Goal: Task Accomplishment & Management: Manage account settings

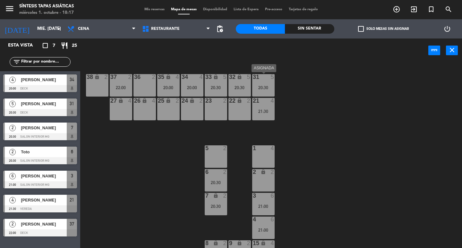
click at [265, 84] on div "31 5 20:30" at bounding box center [263, 85] width 22 height 22
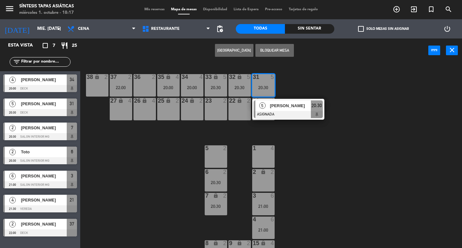
click at [191, 159] on div "31 5 20:30 5 [PERSON_NAME] ASIGNADA 20:30 32 lock 5 20:30 33 lock 5 20:30 34 4 …" at bounding box center [273, 155] width 377 height 185
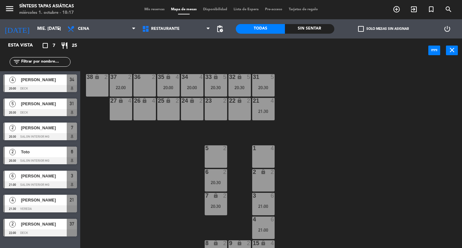
click at [197, 90] on div "20:00" at bounding box center [192, 87] width 22 height 4
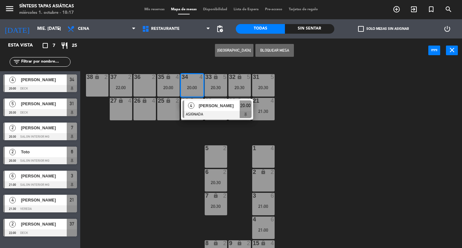
click at [206, 105] on span "[PERSON_NAME]" at bounding box center [218, 105] width 41 height 7
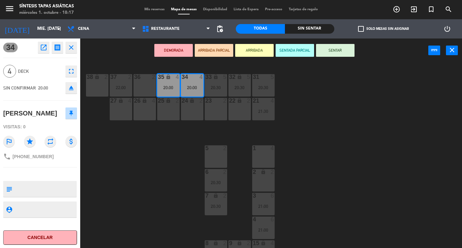
drag, startPoint x: 117, startPoint y: 176, endPoint x: 112, endPoint y: 136, distance: 40.4
click at [117, 175] on div "31 5 20:30 32 lock 5 20:30 33 lock 5 20:30 34 4 20:00 35 lock 4 20:00 36 2 37 2…" at bounding box center [273, 155] width 377 height 185
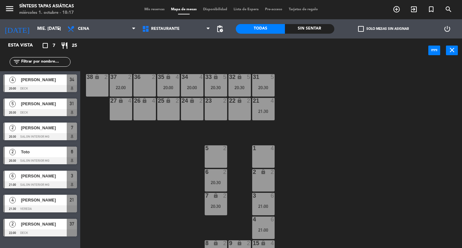
click at [122, 87] on div "22:00" at bounding box center [121, 87] width 22 height 4
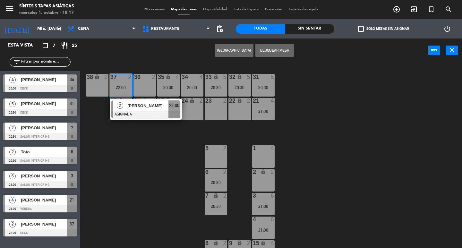
click at [266, 117] on div "21 4 21:30" at bounding box center [263, 109] width 22 height 22
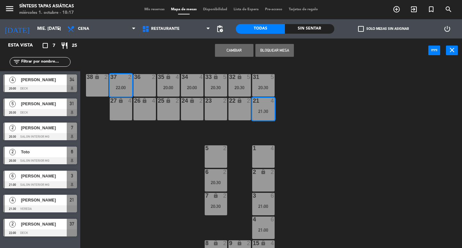
drag, startPoint x: 303, startPoint y: 107, endPoint x: 291, endPoint y: 110, distance: 11.8
click at [301, 107] on div "31 5 20:30 32 lock 5 20:30 33 lock 5 20:30 34 4 20:00 35 lock 4 20:00 36 2 37 2…" at bounding box center [273, 155] width 377 height 185
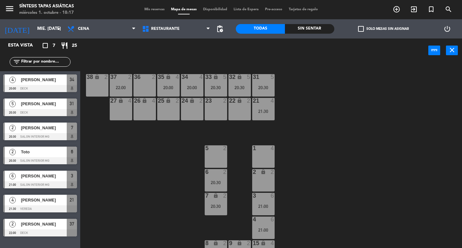
click at [270, 112] on div "21:30" at bounding box center [263, 111] width 22 height 4
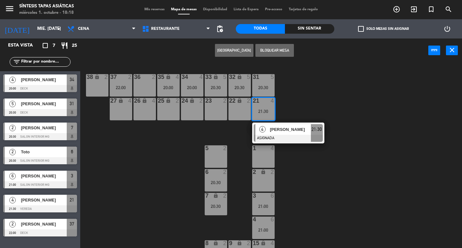
click at [301, 104] on div "31 5 20:30 32 lock 5 20:30 33 lock 5 20:30 34 4 20:00 35 lock 4 20:00 36 2 37 2…" at bounding box center [273, 155] width 377 height 185
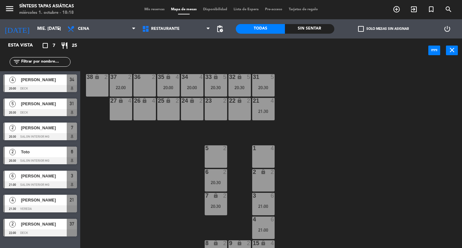
scroll to position [64, 0]
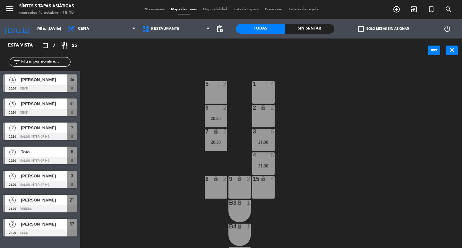
click at [266, 137] on div "3 6 21:00" at bounding box center [263, 140] width 22 height 22
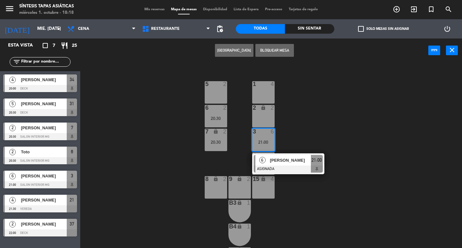
click at [192, 150] on div "31 5 20:30 32 lock 5 20:30 33 lock 5 20:30 34 4 20:00 35 lock 4 20:00 36 2 37 2…" at bounding box center [273, 155] width 377 height 185
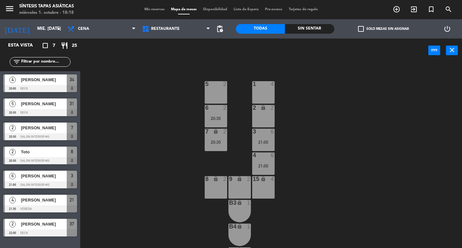
click at [226, 129] on div "2" at bounding box center [225, 132] width 4 height 6
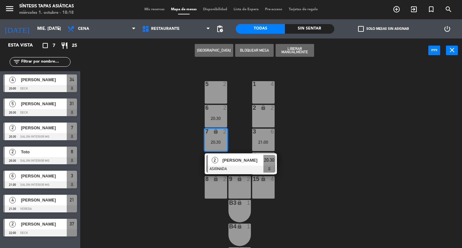
drag, startPoint x: 178, startPoint y: 143, endPoint x: 202, endPoint y: 125, distance: 30.3
click at [180, 142] on div "31 5 20:30 32 lock 5 20:30 33 lock 5 20:30 34 4 20:00 35 lock 4 20:00 36 2 37 2…" at bounding box center [273, 155] width 377 height 185
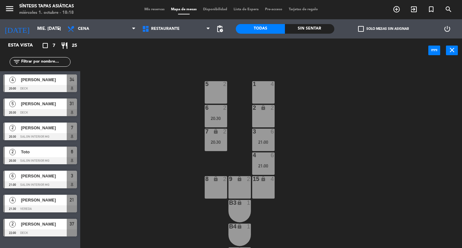
click at [211, 114] on div "6 2 20:30" at bounding box center [216, 116] width 22 height 22
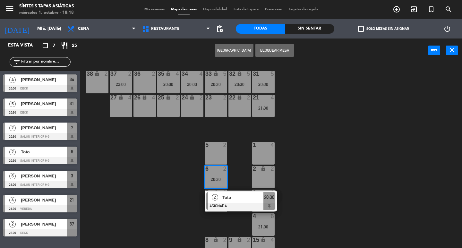
scroll to position [0, 0]
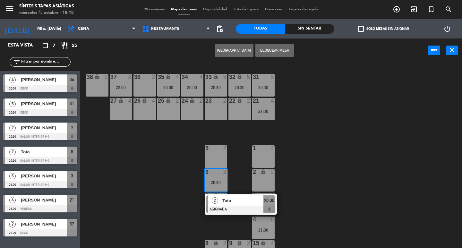
click at [302, 138] on div "31 5 20:30 32 lock 5 20:30 33 lock 5 20:30 34 4 20:00 35 lock 4 20:00 36 2 37 2…" at bounding box center [273, 155] width 377 height 185
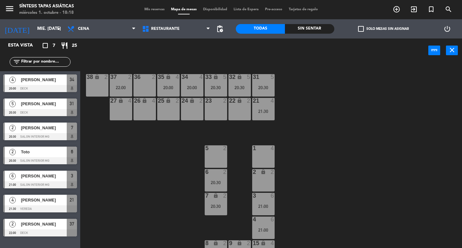
click at [153, 7] on div "Mis reservas Mapa de mesas Disponibilidad Lista de Espera Pre-acceso Tarjetas d…" at bounding box center [231, 10] width 180 height 6
click at [155, 6] on div "menu Síntesis Tapas Asiáticas miércoles 1. octubre - 18:18 Mis reservas Mapa de…" at bounding box center [231, 9] width 462 height 19
click at [153, 10] on span "Mis reservas" at bounding box center [154, 10] width 27 height 4
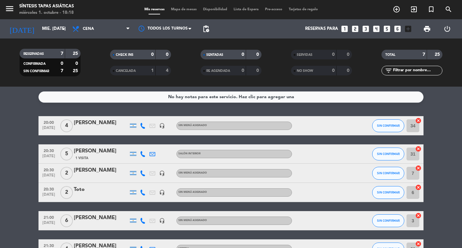
click at [140, 69] on div "CANCELADA" at bounding box center [126, 70] width 29 height 7
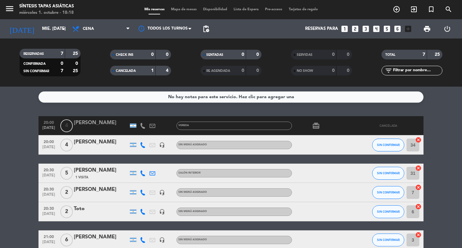
click at [121, 71] on span "CANCELADA" at bounding box center [126, 70] width 20 height 3
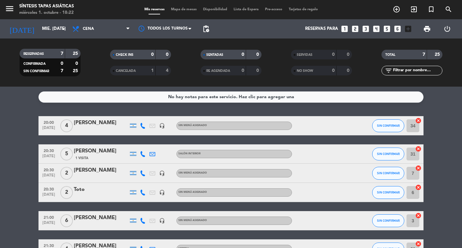
click at [99, 130] on div at bounding box center [101, 129] width 54 height 5
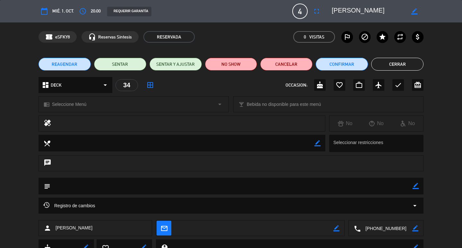
click at [407, 64] on button "Cerrar" at bounding box center [397, 64] width 52 height 13
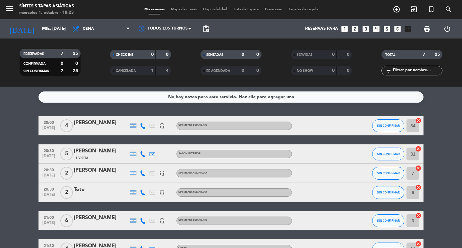
click at [90, 150] on div "[PERSON_NAME]" at bounding box center [101, 151] width 54 height 8
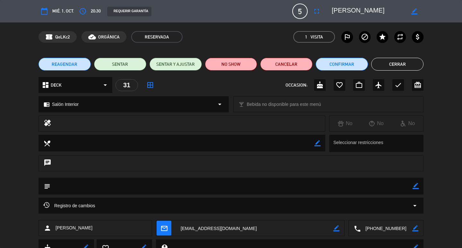
click at [392, 70] on button "Cerrar" at bounding box center [397, 64] width 52 height 13
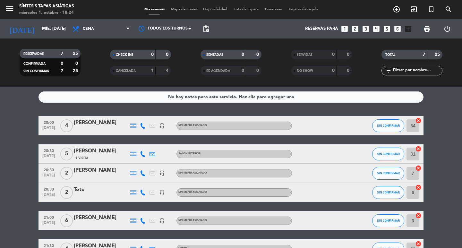
scroll to position [32, 0]
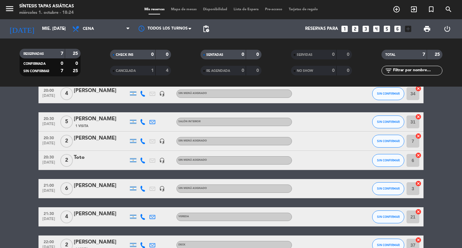
click at [104, 146] on div at bounding box center [101, 145] width 54 height 5
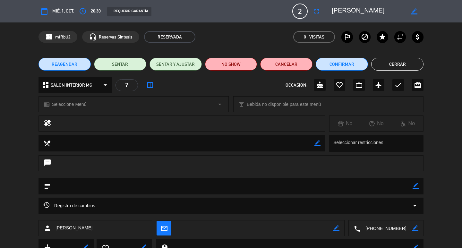
click at [389, 63] on button "Cerrar" at bounding box center [397, 64] width 52 height 13
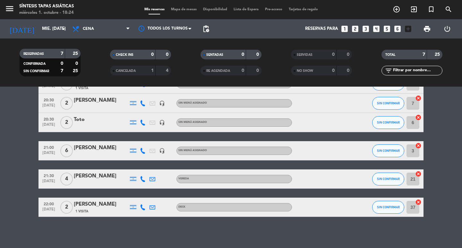
scroll to position [71, 0]
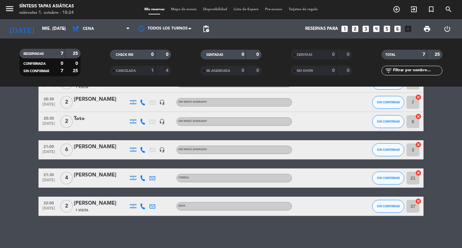
click at [100, 124] on div at bounding box center [101, 125] width 54 height 5
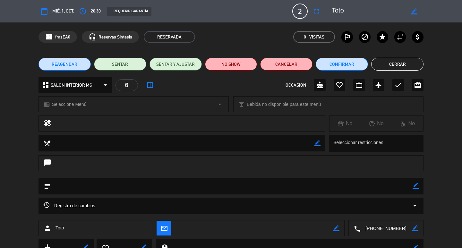
click at [410, 63] on button "Cerrar" at bounding box center [397, 64] width 52 height 13
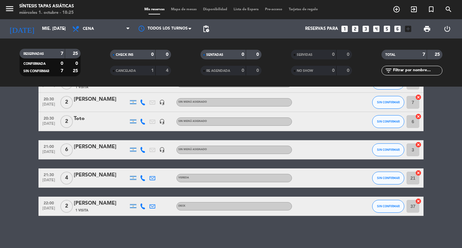
click at [95, 148] on div "[PERSON_NAME]" at bounding box center [101, 147] width 54 height 8
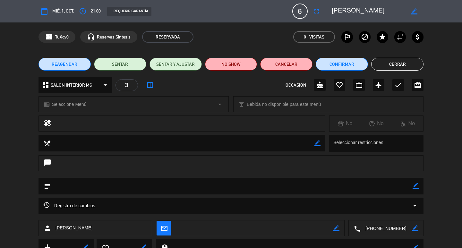
click at [395, 63] on button "Cerrar" at bounding box center [397, 64] width 52 height 13
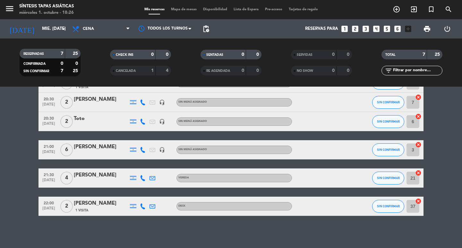
click at [104, 181] on div at bounding box center [101, 182] width 54 height 5
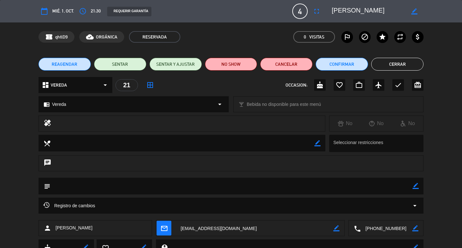
click at [380, 60] on button "Cerrar" at bounding box center [397, 64] width 52 height 13
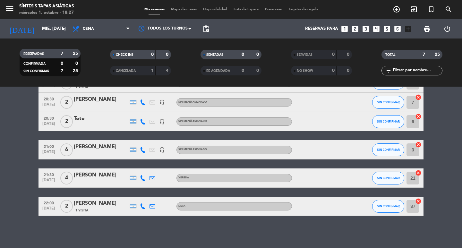
click at [93, 207] on div "[PERSON_NAME]" at bounding box center [101, 203] width 54 height 8
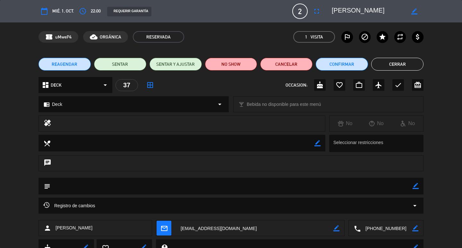
click at [418, 62] on button "Cerrar" at bounding box center [397, 64] width 52 height 13
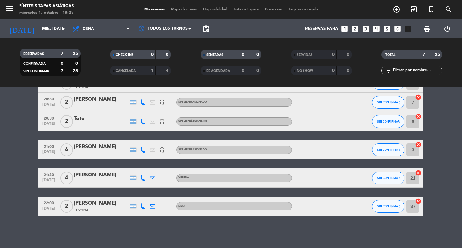
scroll to position [0, 0]
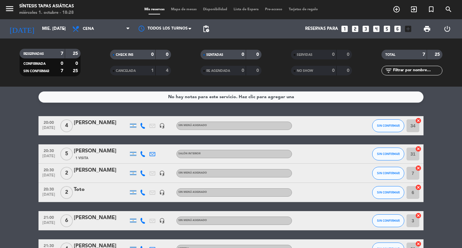
click at [164, 128] on icon "headset_mic" at bounding box center [162, 126] width 6 height 6
click at [132, 68] on div "CANCELADA" at bounding box center [126, 70] width 29 height 7
click at [144, 72] on div "1" at bounding box center [147, 70] width 13 height 7
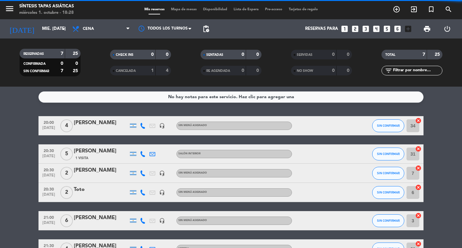
click at [143, 72] on div "1" at bounding box center [147, 70] width 13 height 7
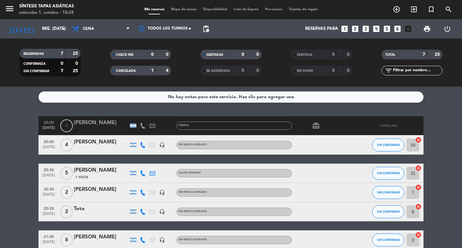
click at [96, 143] on div "[PERSON_NAME]" at bounding box center [101, 142] width 54 height 8
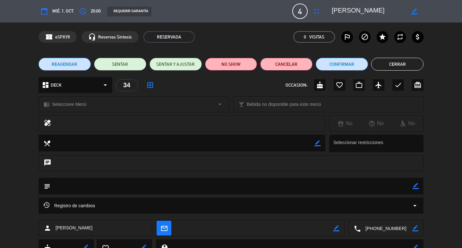
click at [289, 64] on button "Cancelar" at bounding box center [286, 64] width 52 height 13
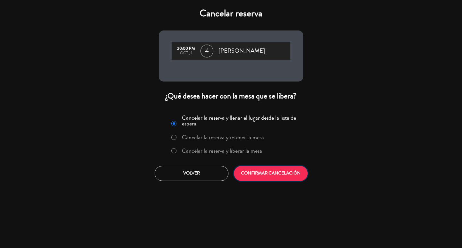
click at [286, 173] on button "CONFIRMAR CANCELACIÓN" at bounding box center [271, 173] width 74 height 15
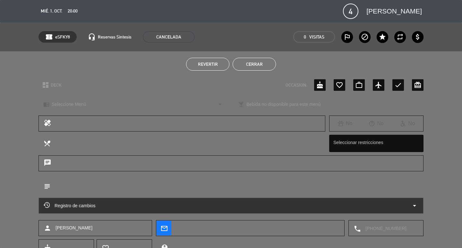
scroll to position [27, 0]
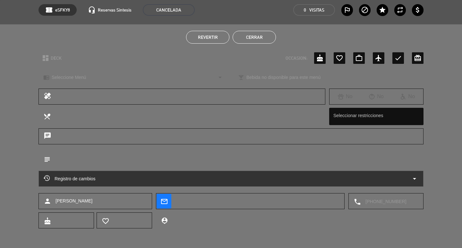
click at [261, 31] on button "Cerrar" at bounding box center [253, 37] width 43 height 13
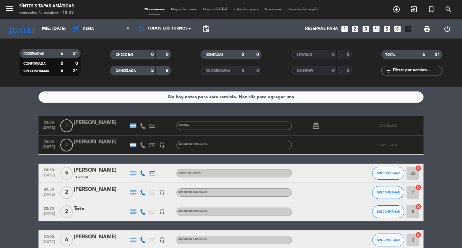
click at [432, 237] on bookings-row "20:00 [DATE] 4 [PERSON_NAME] [PERSON_NAME] card_giftcard CANCELADA 20:00 [DATE]…" at bounding box center [231, 211] width 462 height 190
